Goal: Task Accomplishment & Management: Manage account settings

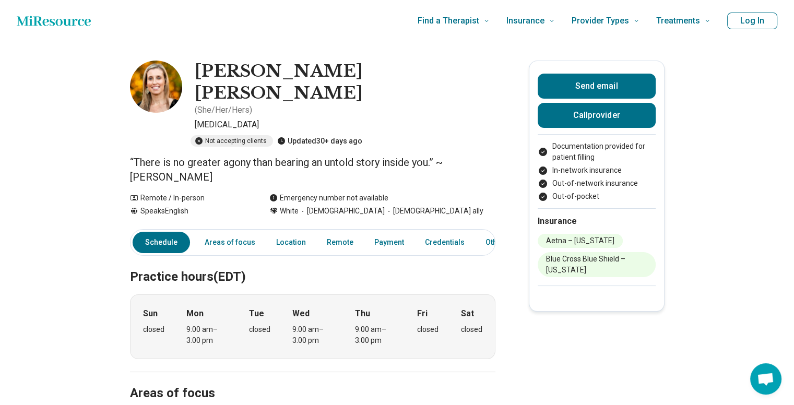
click at [763, 16] on button "Log In" at bounding box center [752, 21] width 50 height 17
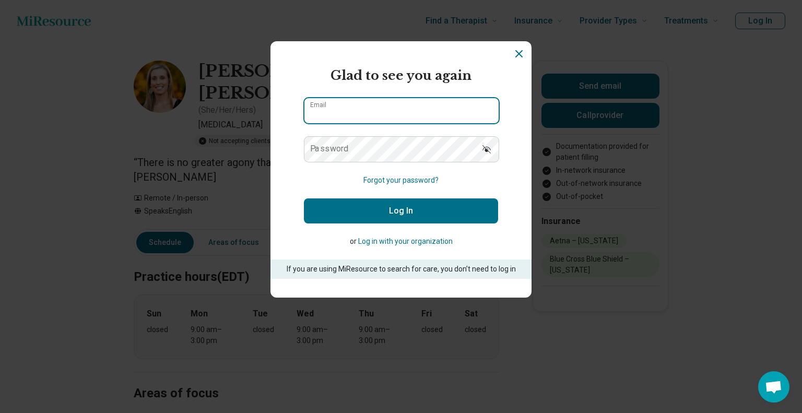
type input "**********"
click at [411, 211] on button "Log In" at bounding box center [401, 210] width 194 height 25
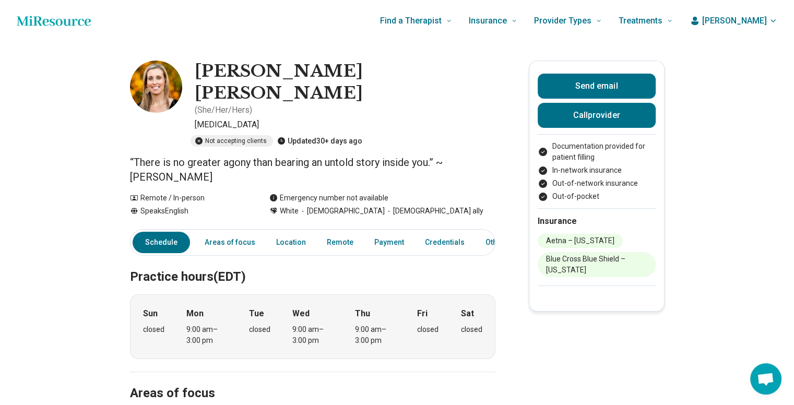
click at [747, 20] on span "[PERSON_NAME]" at bounding box center [734, 21] width 65 height 13
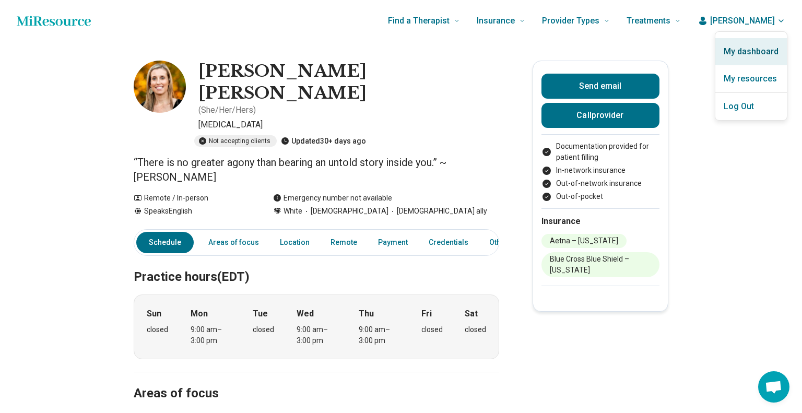
click at [751, 59] on link "My dashboard" at bounding box center [751, 51] width 72 height 27
click at [750, 55] on link "My dashboard" at bounding box center [751, 51] width 72 height 27
click at [752, 53] on link "My dashboard" at bounding box center [751, 51] width 72 height 27
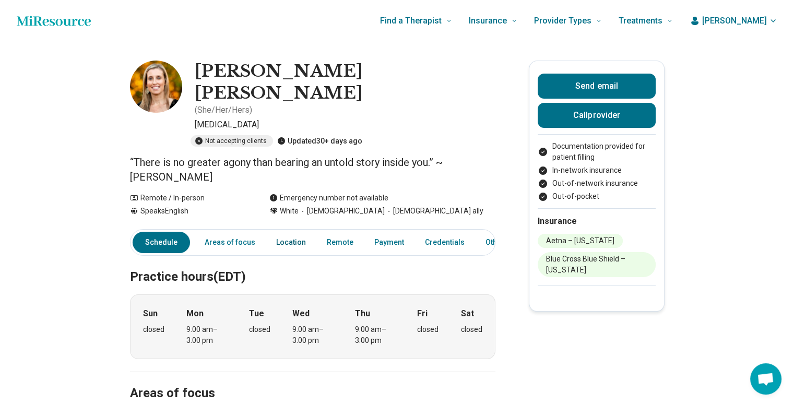
click at [286, 232] on link "Location" at bounding box center [291, 242] width 42 height 21
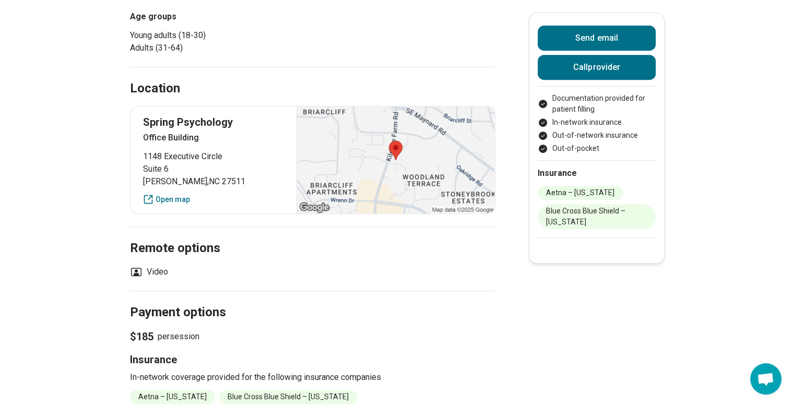
scroll to position [493, 0]
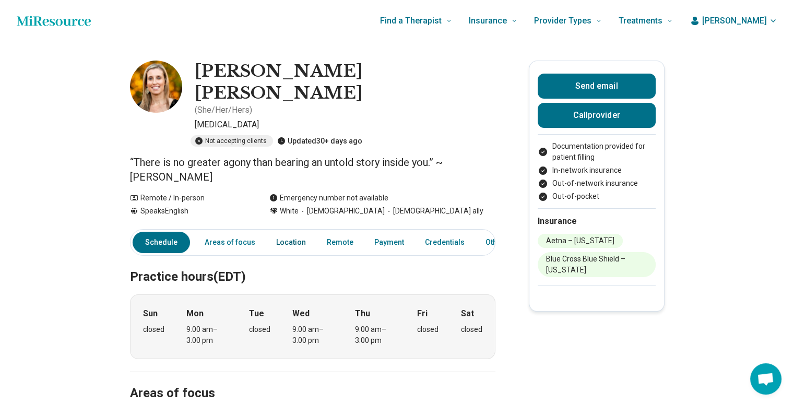
click at [280, 232] on link "Location" at bounding box center [291, 242] width 42 height 21
click at [766, 21] on span "[PERSON_NAME]" at bounding box center [734, 21] width 65 height 13
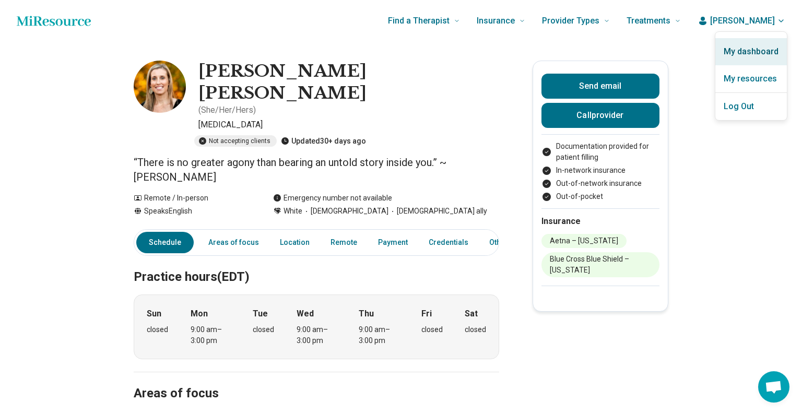
click at [758, 60] on link "My dashboard" at bounding box center [751, 51] width 72 height 27
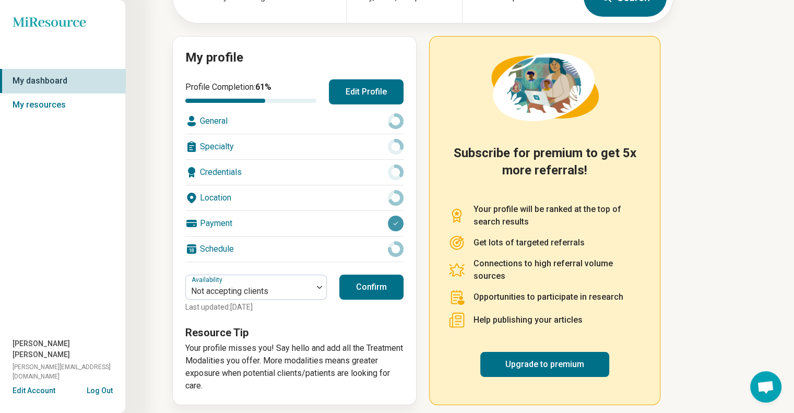
scroll to position [91, 0]
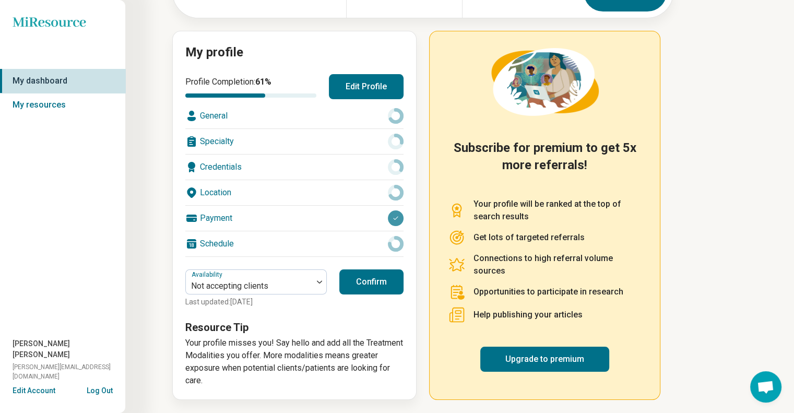
click at [219, 188] on div "Location" at bounding box center [294, 192] width 218 height 25
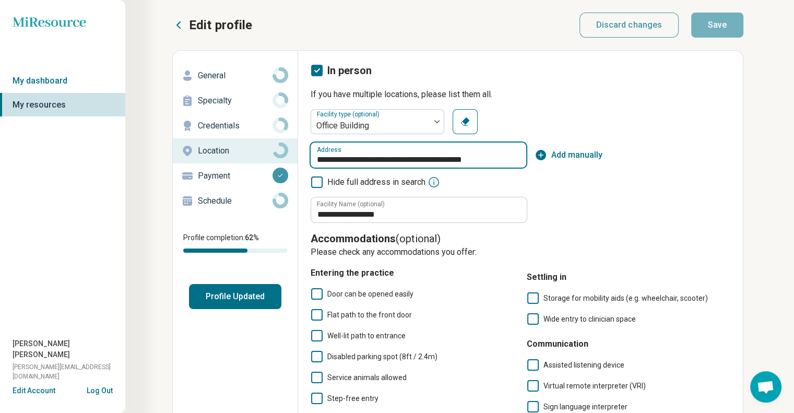
click at [447, 157] on input "**********" at bounding box center [419, 154] width 216 height 25
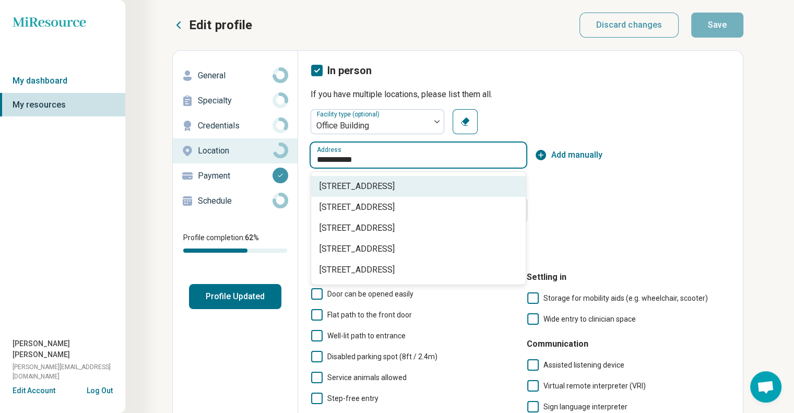
click at [458, 183] on span "[STREET_ADDRESS]" at bounding box center [420, 186] width 202 height 13
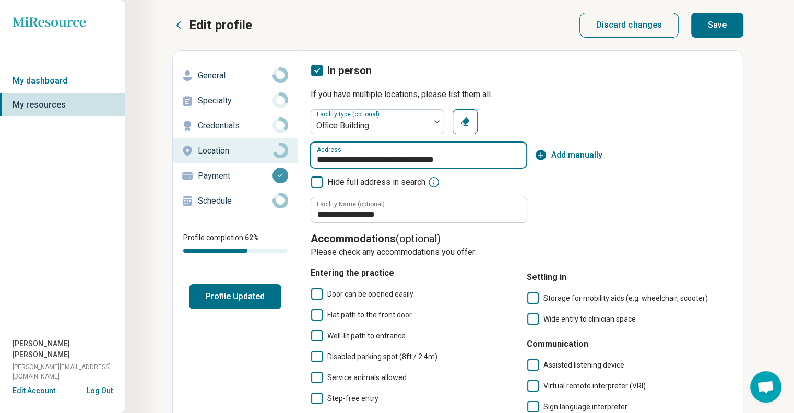
type input "**********"
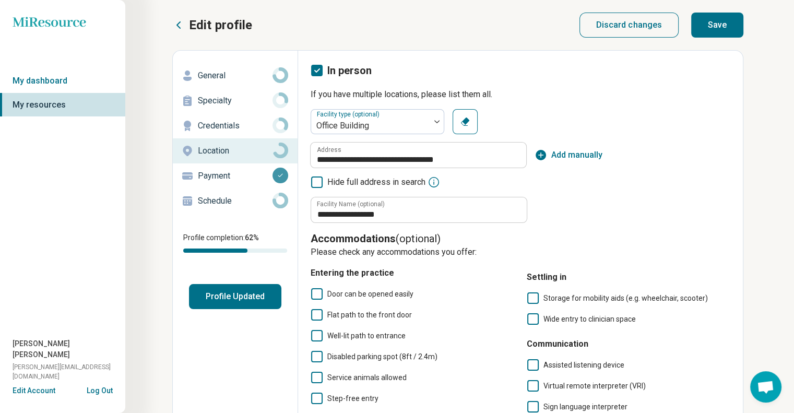
click at [316, 182] on icon at bounding box center [316, 181] width 11 height 11
click at [721, 23] on button "Save" at bounding box center [717, 25] width 52 height 25
